Goal: Information Seeking & Learning: Compare options

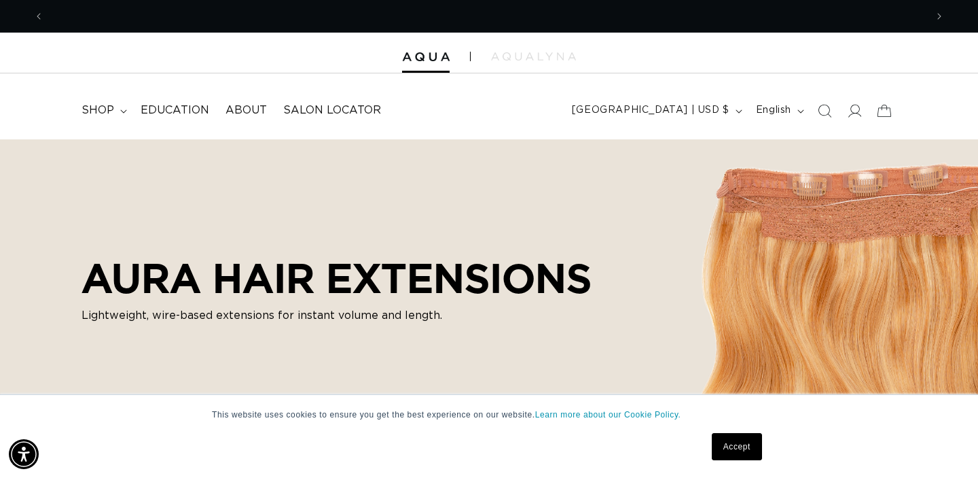
scroll to position [0, 882]
click at [725, 436] on link "Accept" at bounding box center [737, 446] width 50 height 27
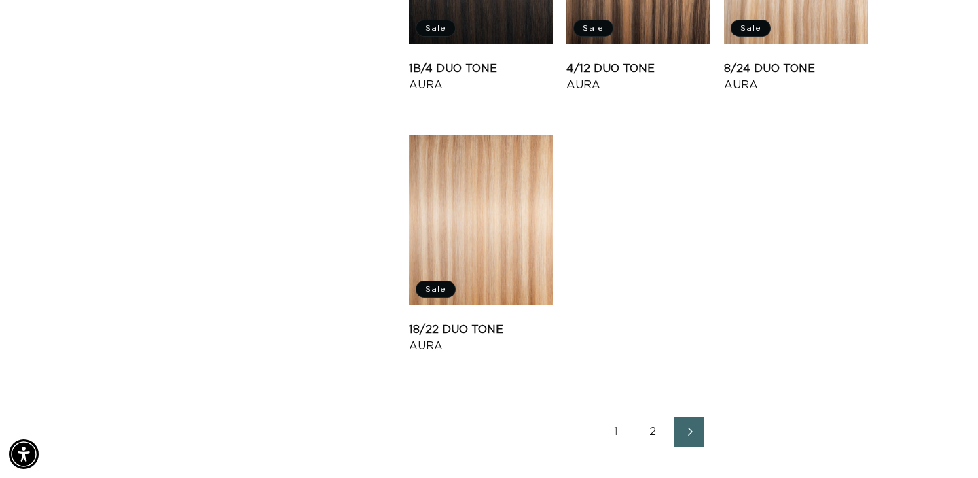
scroll to position [1655, 0]
click at [658, 433] on link "2" at bounding box center [653, 432] width 30 height 30
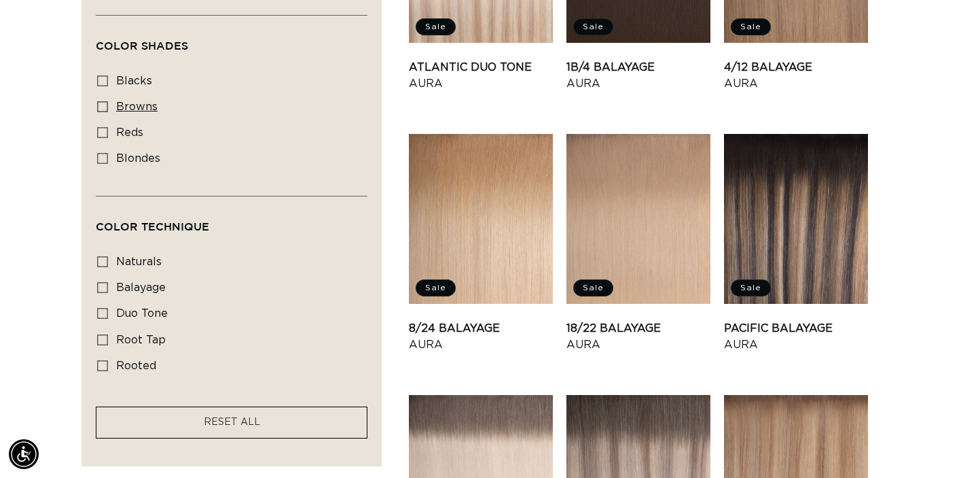
click at [145, 112] on span "browns" at bounding box center [136, 106] width 41 height 11
click at [108, 112] on input "browns browns (16 products)" at bounding box center [102, 106] width 11 height 11
checkbox input "true"
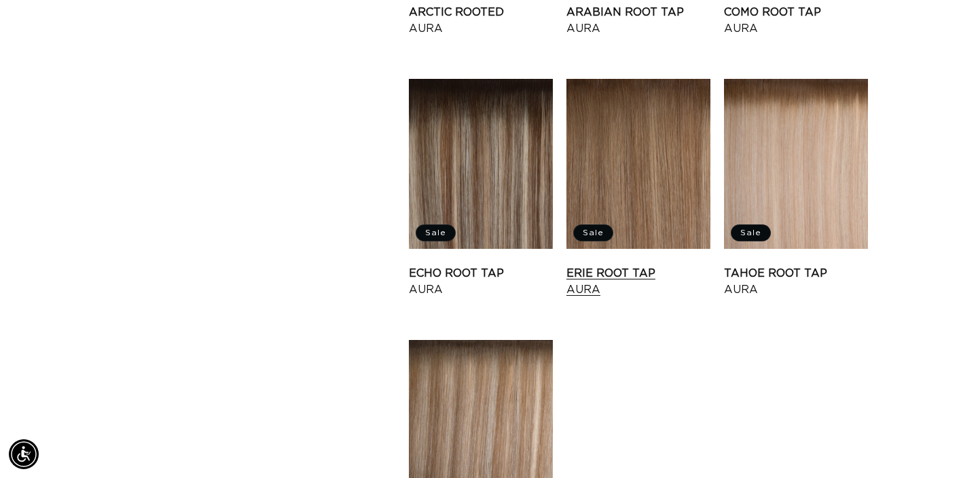
click at [645, 265] on link "Erie Root Tap Aura" at bounding box center [639, 281] width 144 height 33
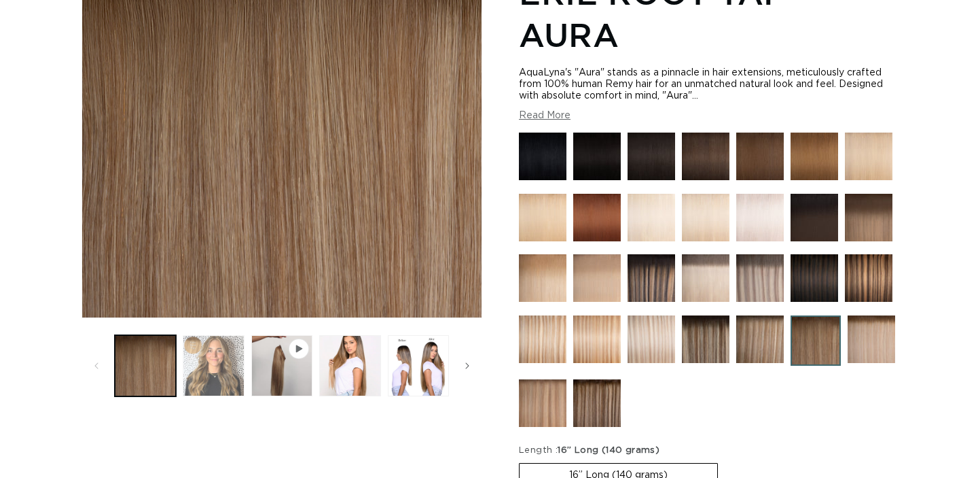
click at [211, 363] on button "Load image 2 in gallery view" at bounding box center [213, 365] width 61 height 61
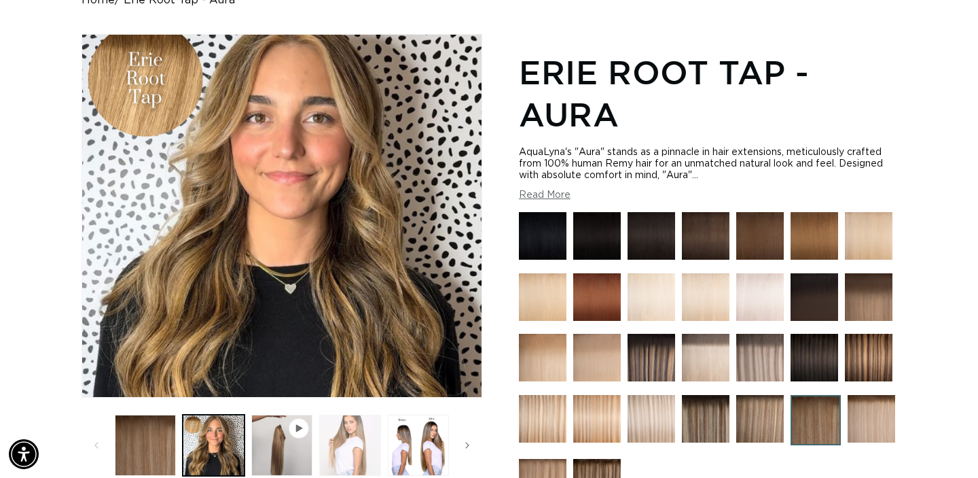
scroll to position [156, 0]
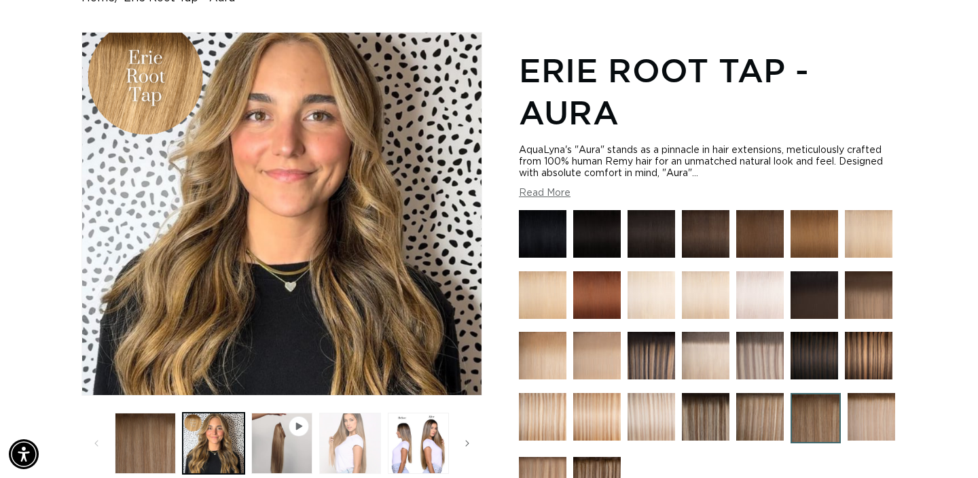
click at [342, 461] on button "Load image 3 in gallery view" at bounding box center [349, 442] width 61 height 61
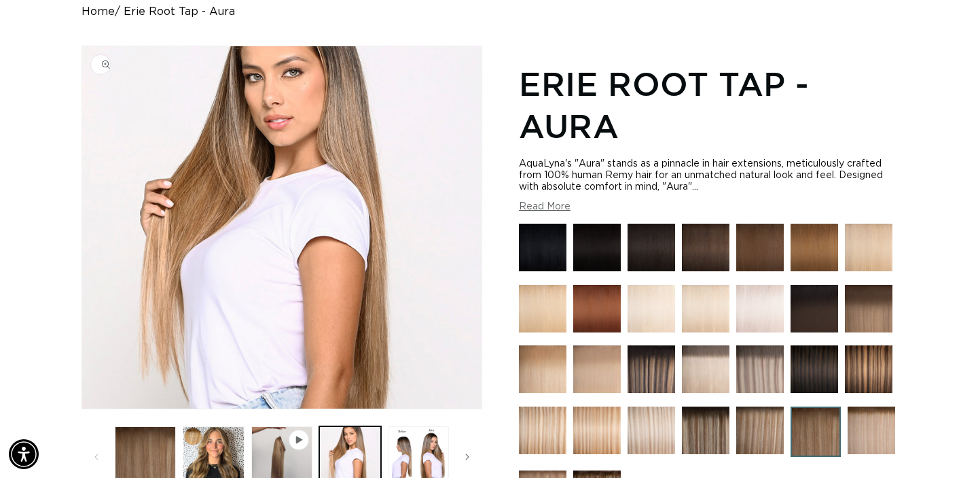
scroll to position [186, 0]
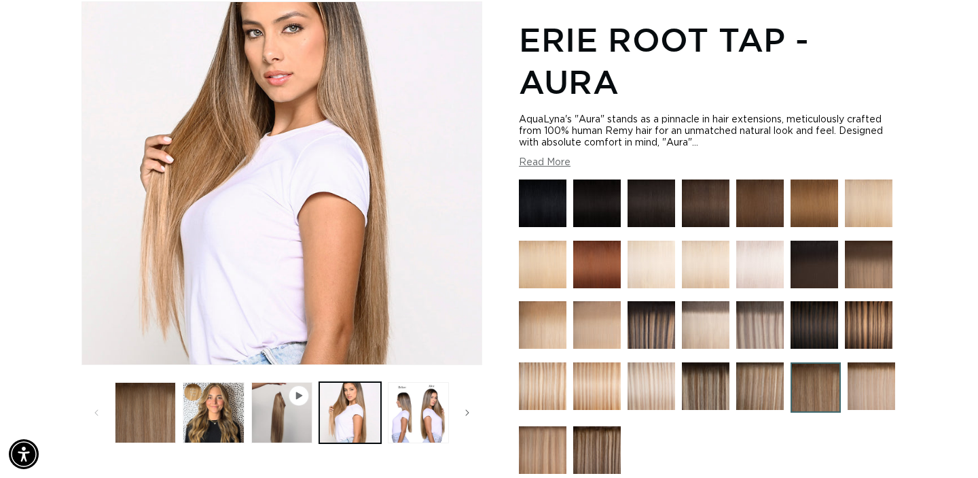
click at [651, 326] on img at bounding box center [652, 325] width 48 height 48
click at [700, 384] on img at bounding box center [706, 386] width 48 height 48
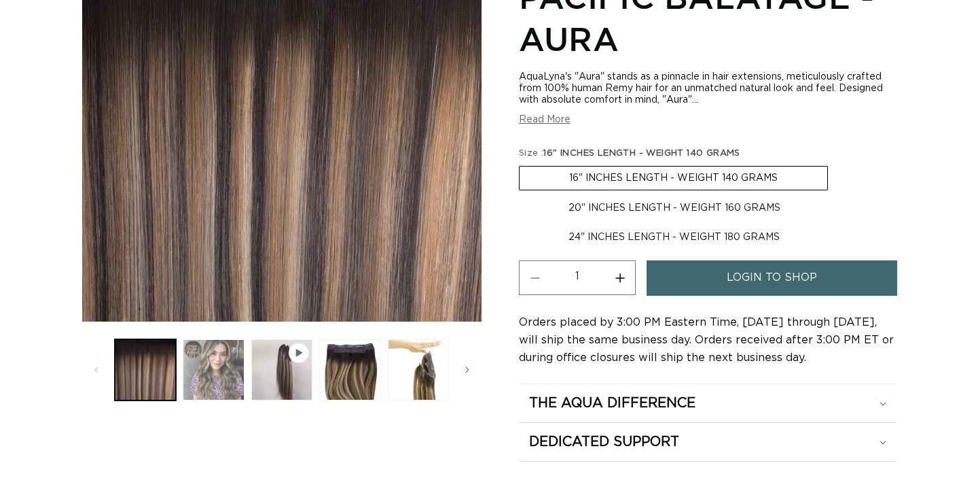
click at [224, 365] on button "Load image 2 in gallery view" at bounding box center [213, 369] width 61 height 61
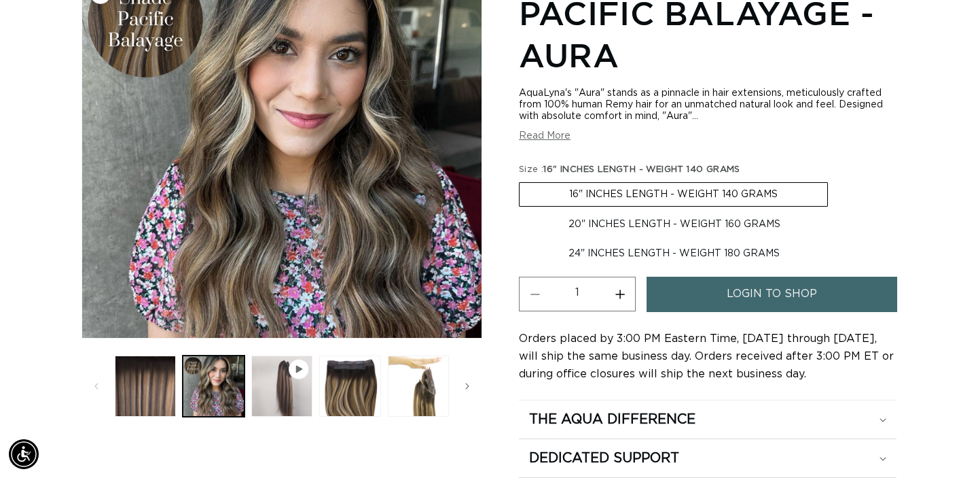
scroll to position [220, 0]
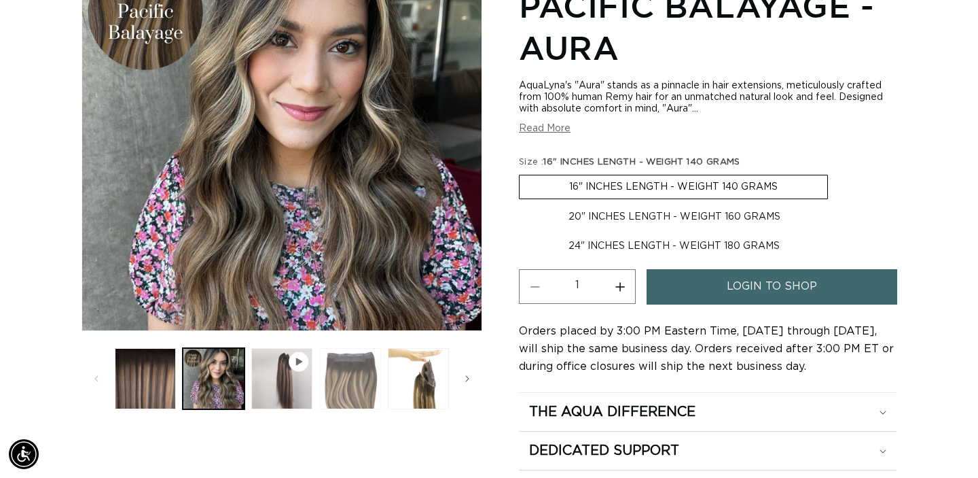
click at [338, 392] on button "Load image 3 in gallery view" at bounding box center [349, 378] width 61 height 61
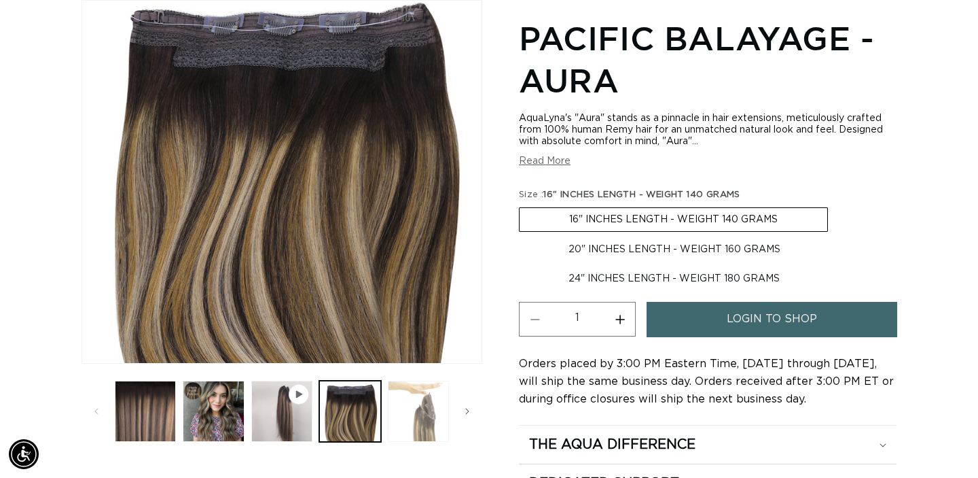
scroll to position [0, 882]
click at [413, 432] on button "Load image 4 in gallery view" at bounding box center [418, 410] width 61 height 61
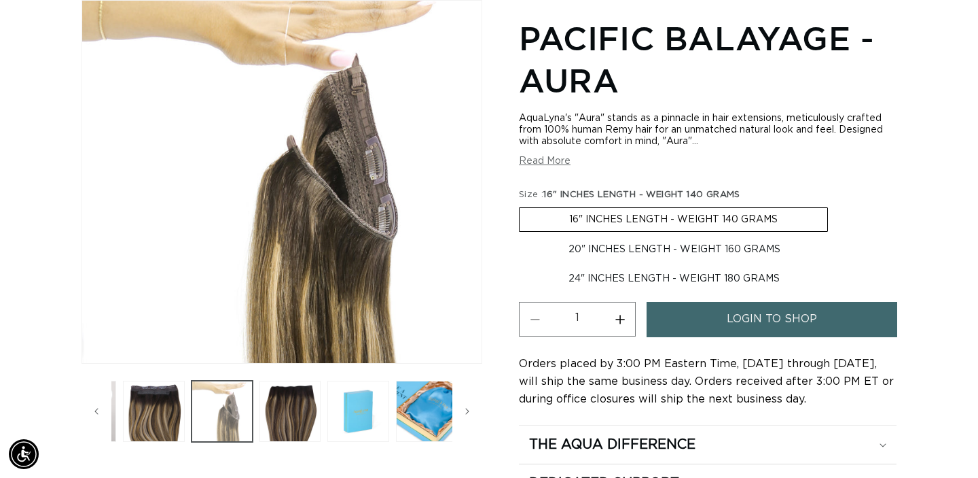
scroll to position [0, 204]
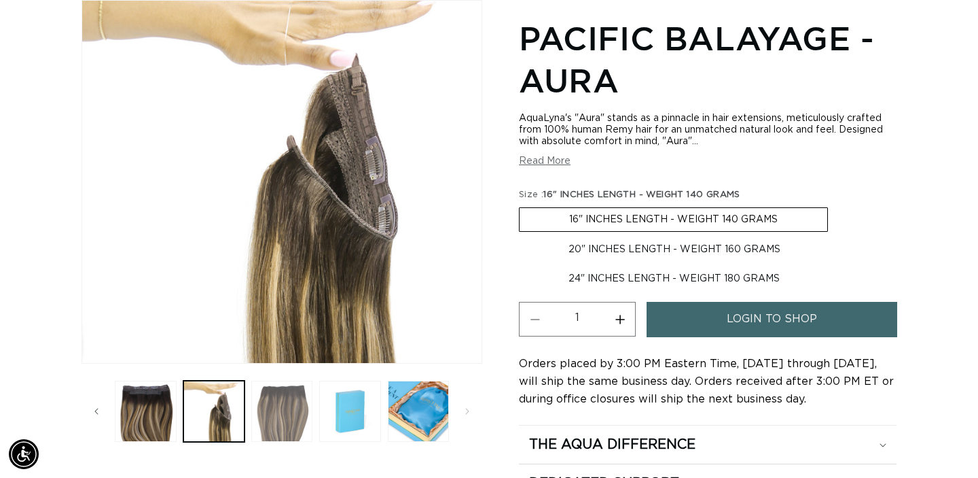
click at [274, 416] on button "Load image 5 in gallery view" at bounding box center [281, 410] width 61 height 61
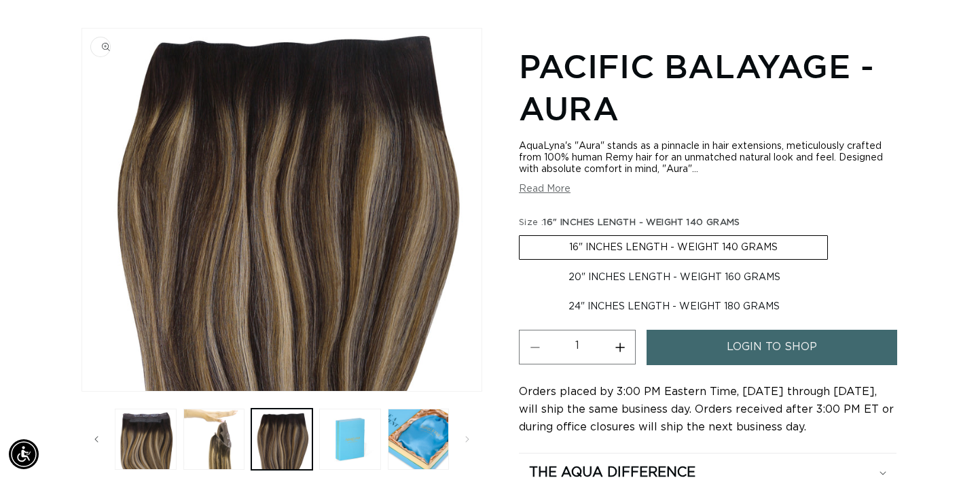
scroll to position [325, 0]
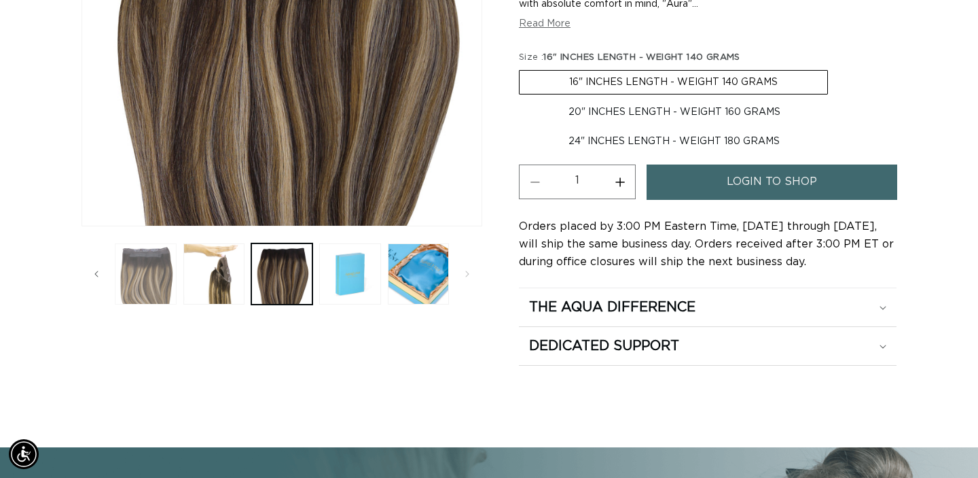
click at [162, 267] on button "Load image 3 in gallery view" at bounding box center [145, 273] width 61 height 61
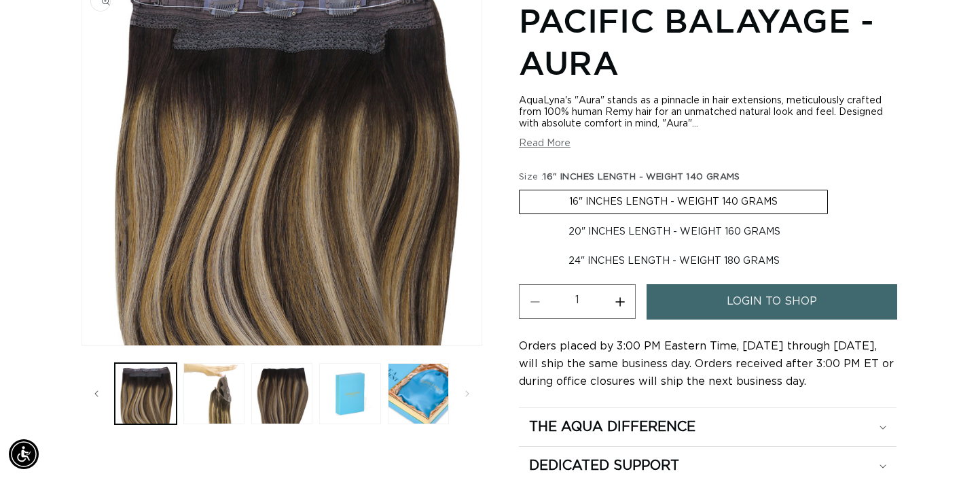
scroll to position [187, 0]
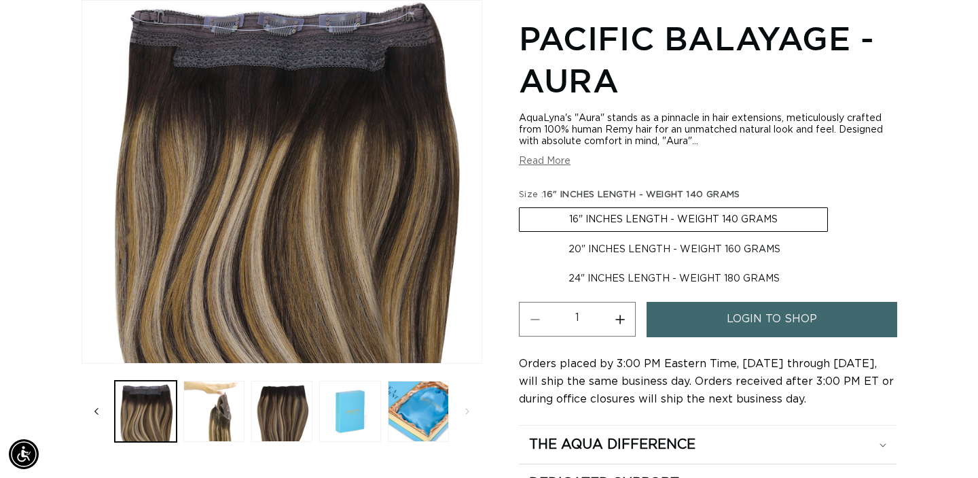
click at [96, 415] on icon "Slide left" at bounding box center [96, 411] width 5 height 15
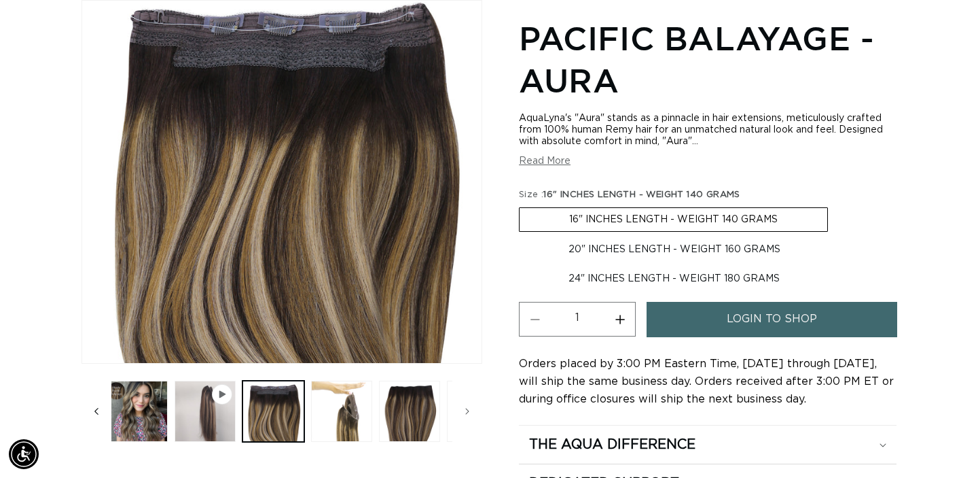
scroll to position [0, 0]
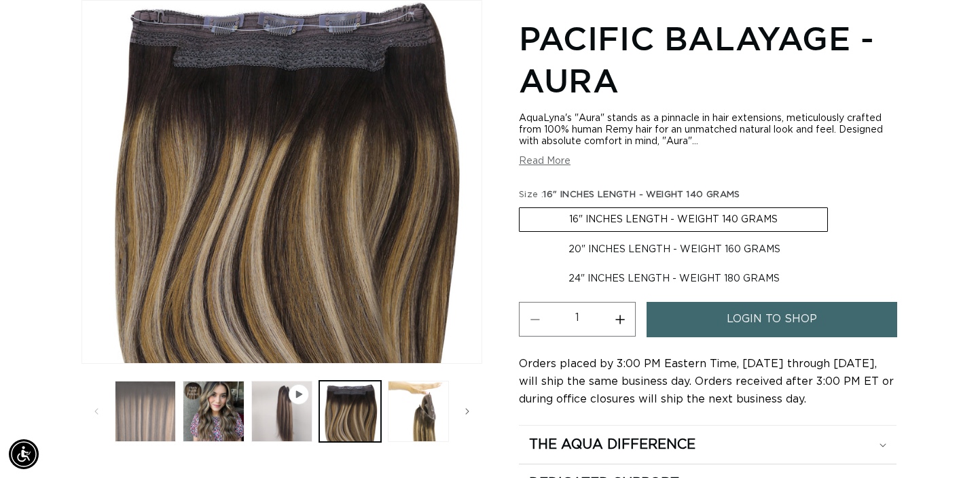
click at [132, 413] on button "Load image 1 in gallery view" at bounding box center [145, 410] width 61 height 61
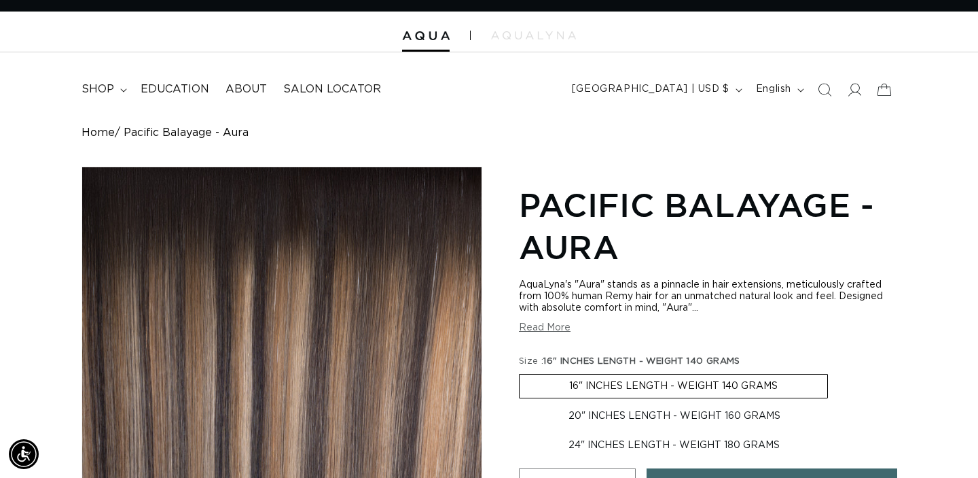
scroll to position [0, 882]
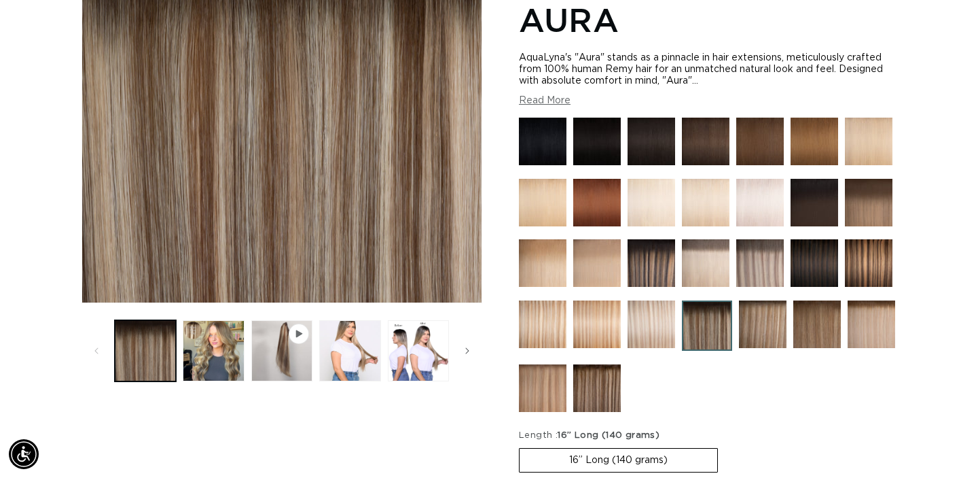
scroll to position [0, 882]
click at [607, 381] on img at bounding box center [597, 388] width 48 height 48
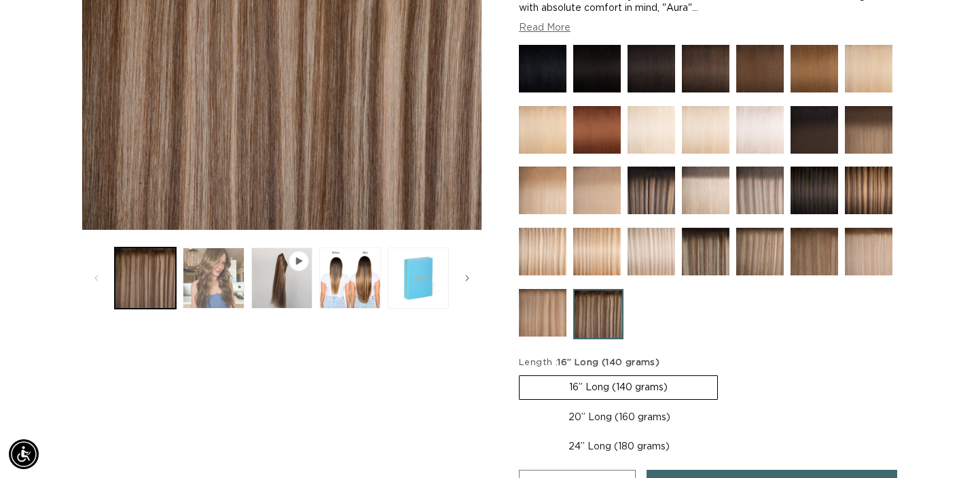
click at [231, 295] on button "Load image 2 in gallery view" at bounding box center [213, 277] width 61 height 61
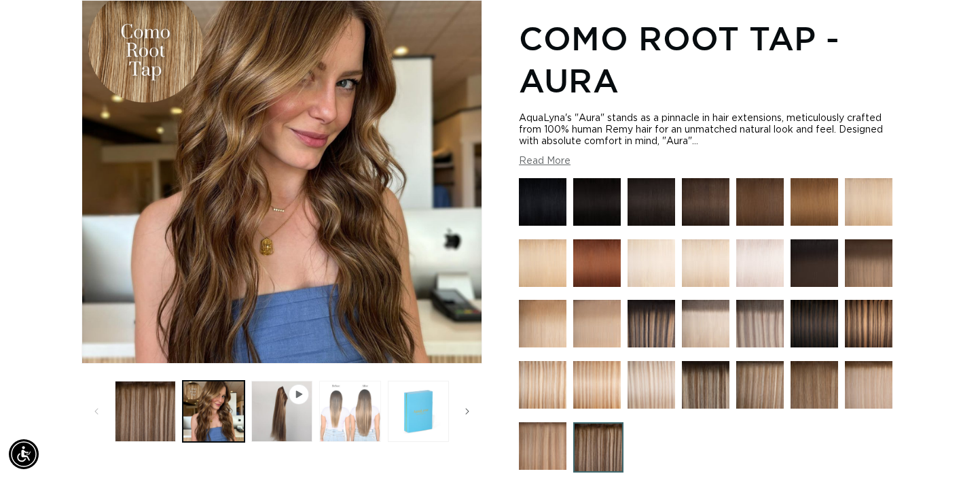
scroll to position [0, 1763]
click at [365, 412] on button "Load image 3 in gallery view" at bounding box center [349, 410] width 61 height 61
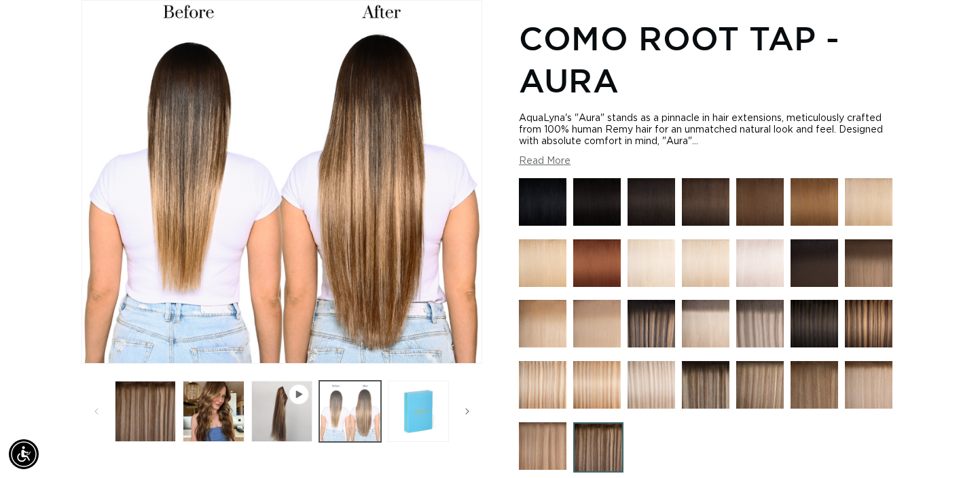
scroll to position [0, 0]
click at [717, 380] on img at bounding box center [706, 385] width 48 height 48
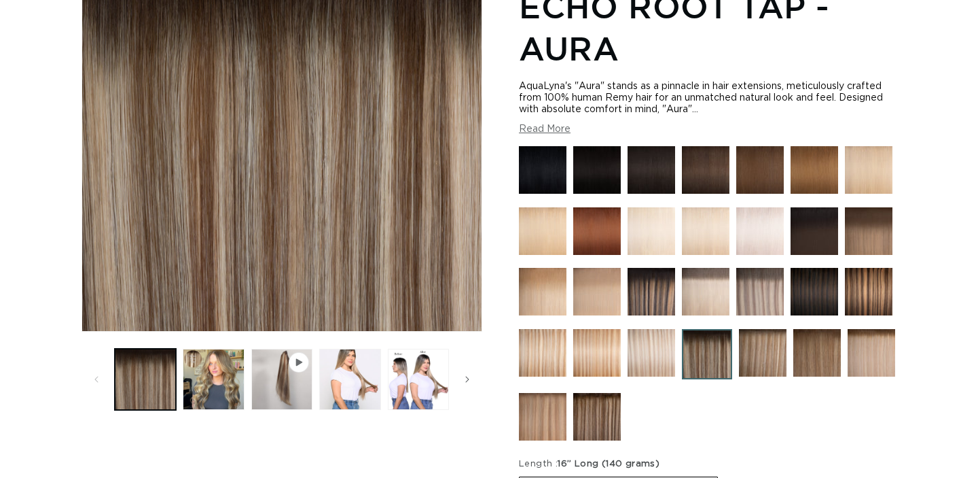
click at [808, 366] on img at bounding box center [817, 353] width 48 height 48
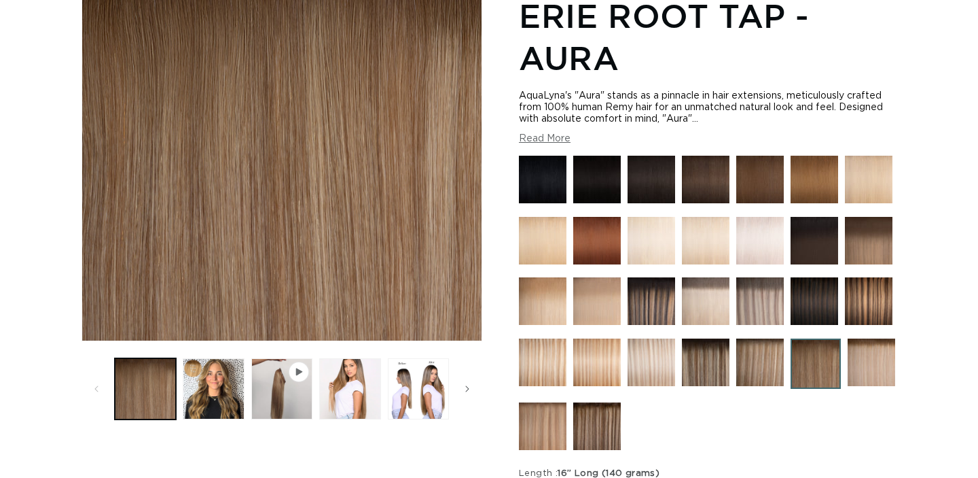
scroll to position [210, 0]
click at [873, 306] on img at bounding box center [869, 301] width 48 height 48
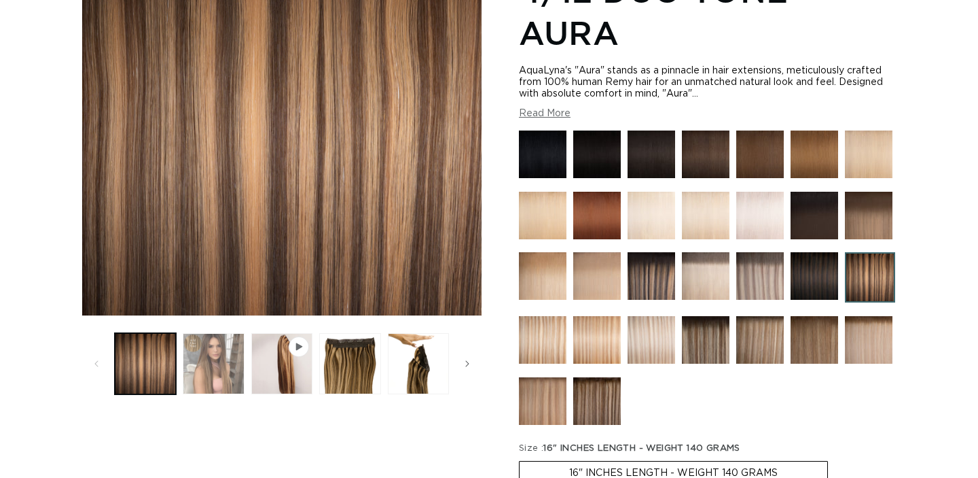
click at [226, 338] on button "Load image 2 in gallery view" at bounding box center [213, 363] width 61 height 61
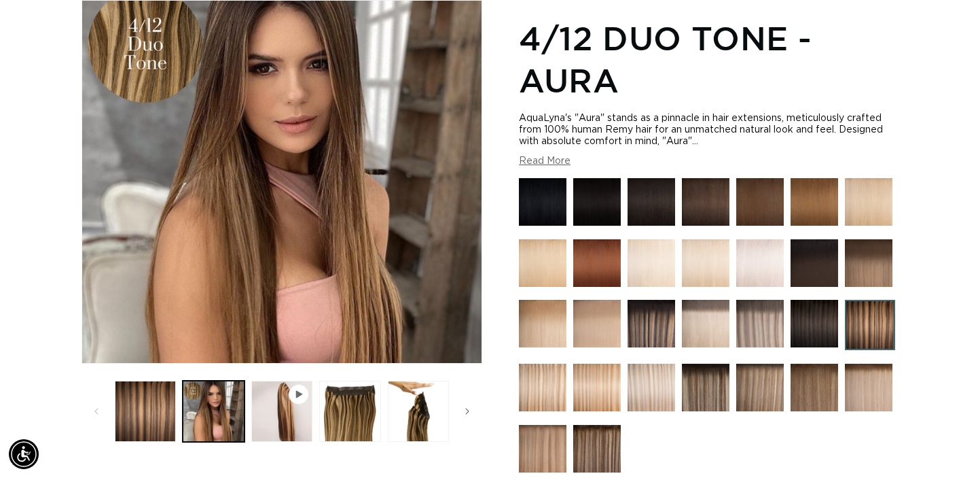
scroll to position [0, 1763]
click at [828, 329] on img at bounding box center [815, 324] width 48 height 48
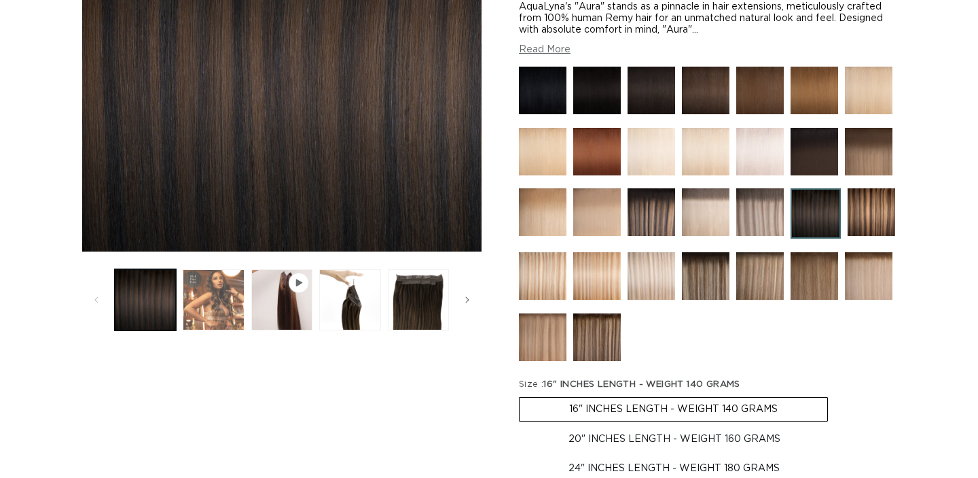
click at [209, 282] on button "Load image 2 in gallery view" at bounding box center [213, 299] width 61 height 61
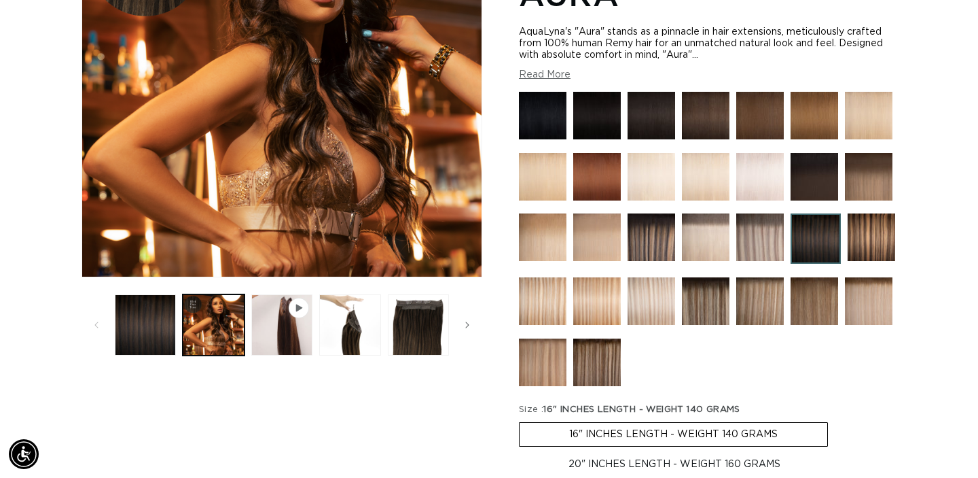
scroll to position [275, 0]
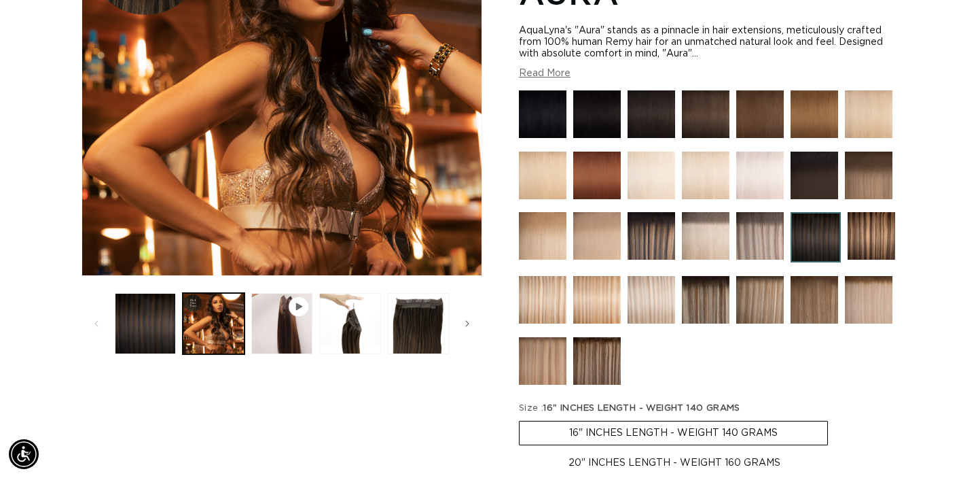
click at [588, 359] on img at bounding box center [597, 361] width 48 height 48
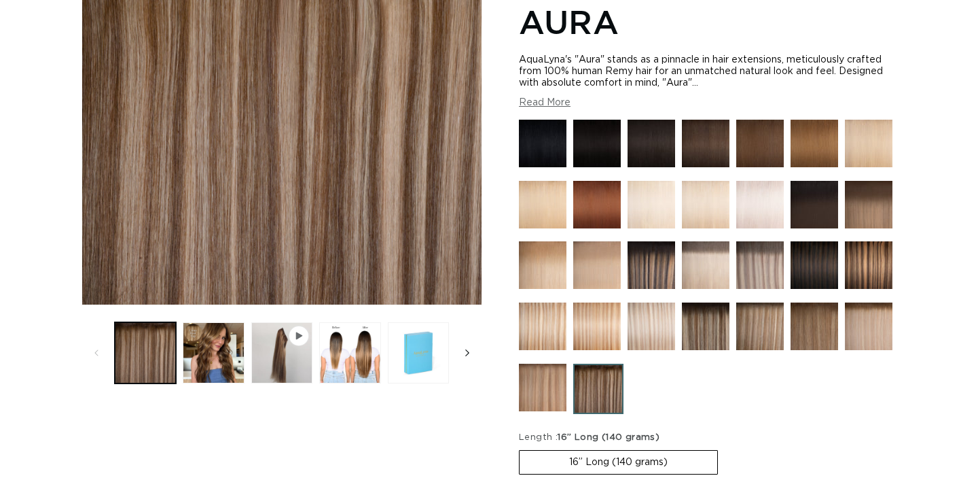
click at [467, 348] on icon "Slide right" at bounding box center [467, 352] width 5 height 15
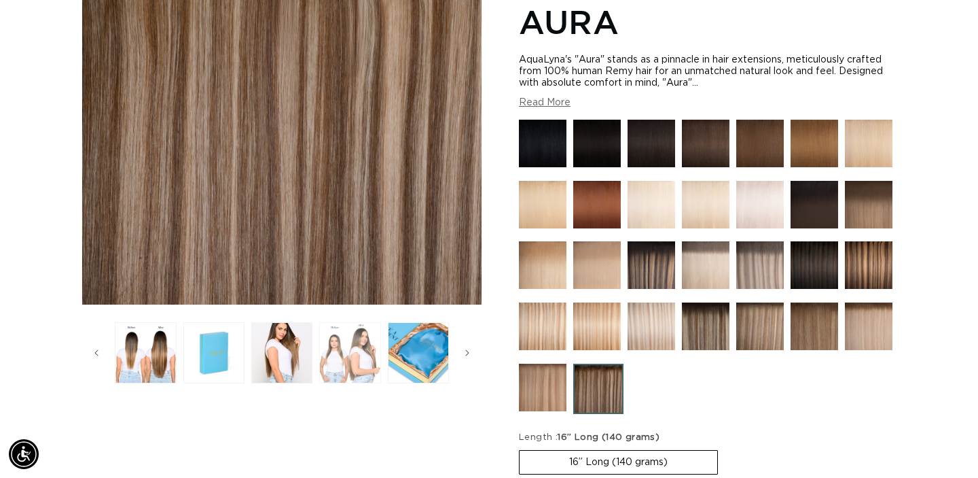
scroll to position [0, 882]
click at [346, 340] on button "Load image 6 in gallery view" at bounding box center [349, 352] width 61 height 61
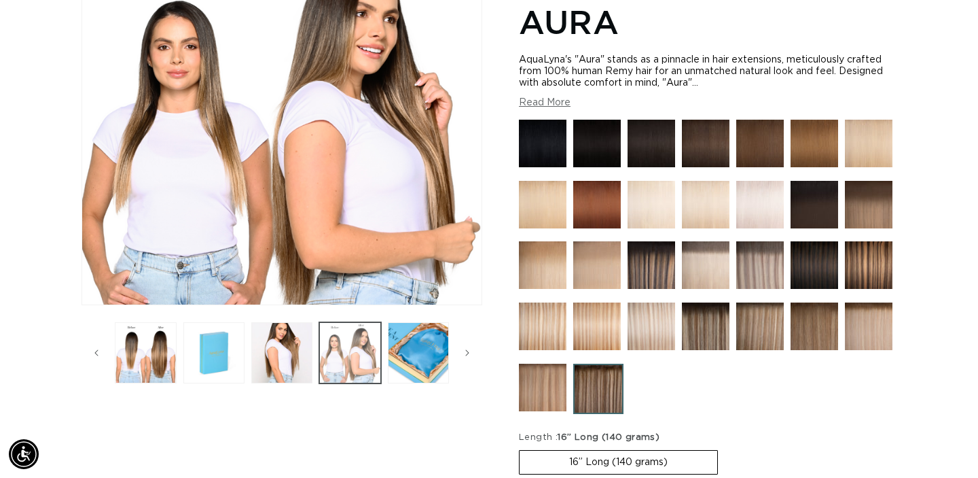
scroll to position [187, 0]
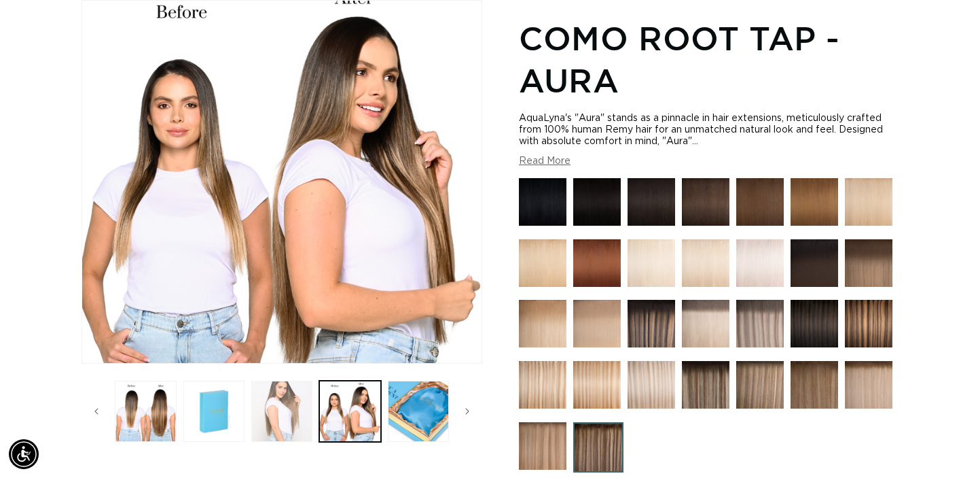
click at [288, 418] on button "Load image 5 in gallery view" at bounding box center [281, 410] width 61 height 61
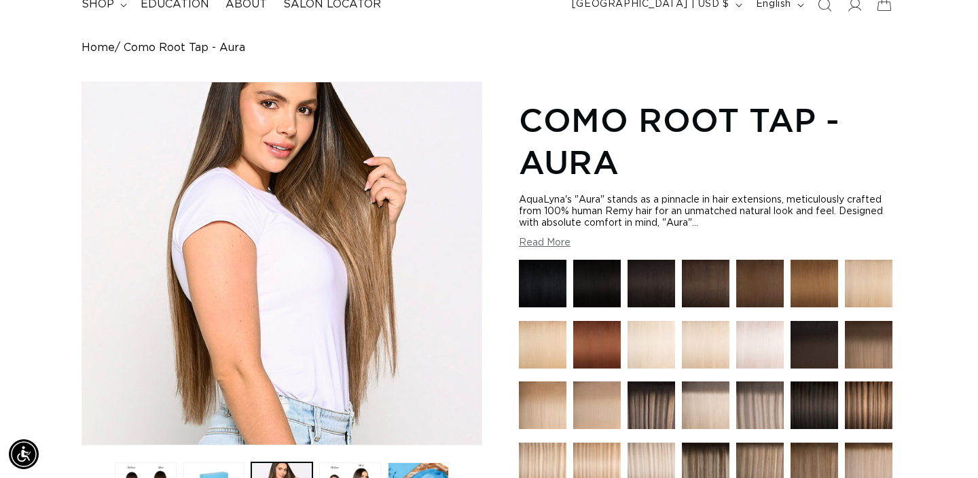
scroll to position [0, 0]
